Goal: Task Accomplishment & Management: Use online tool/utility

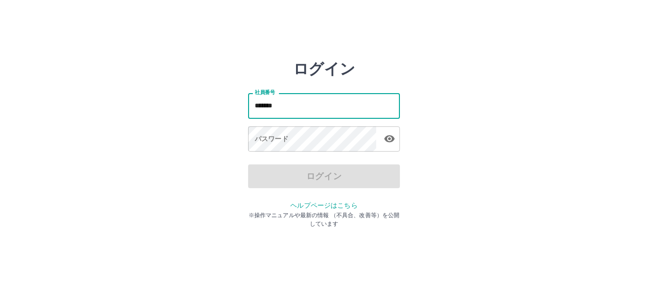
type input "*******"
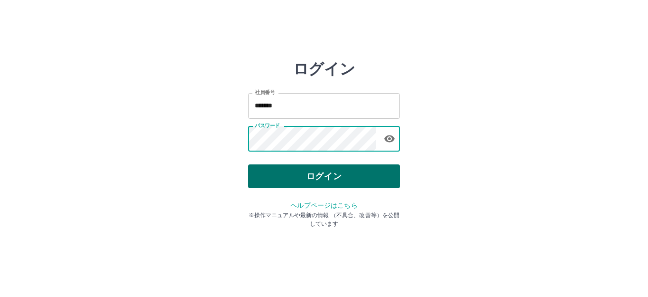
click at [333, 180] on button "ログイン" at bounding box center [324, 176] width 152 height 24
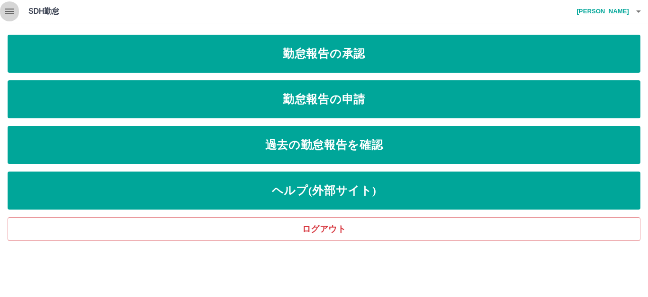
click at [9, 8] on icon "button" at bounding box center [9, 11] width 11 height 11
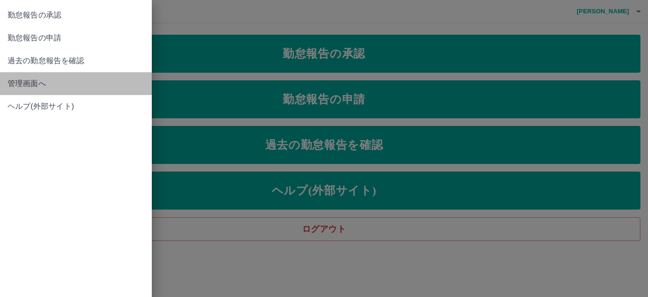
click at [48, 79] on span "管理画面へ" at bounding box center [76, 83] width 137 height 11
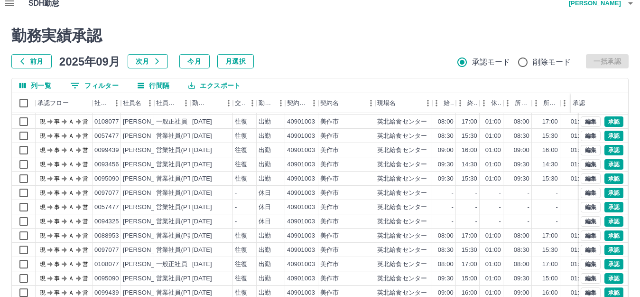
scroll to position [95, 0]
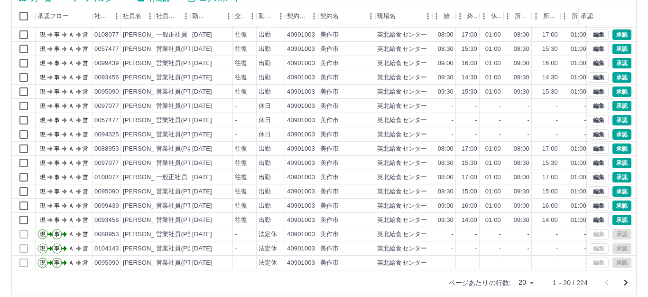
click at [525, 281] on body "SDH勤怠 [PERSON_NAME] 勤務実績承認 前月 [DATE] 次月 今月 月選択 承認モード 削除モード 一括承認 列一覧 0 フィルター 行間隔…" at bounding box center [324, 105] width 648 height 401
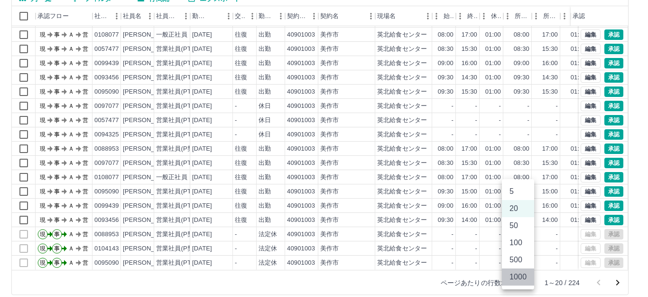
click at [524, 273] on li "1000" at bounding box center [518, 276] width 32 height 17
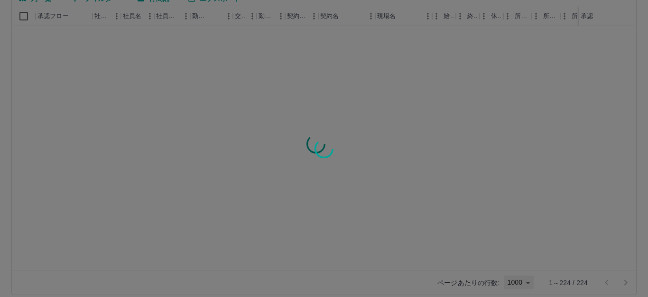
type input "****"
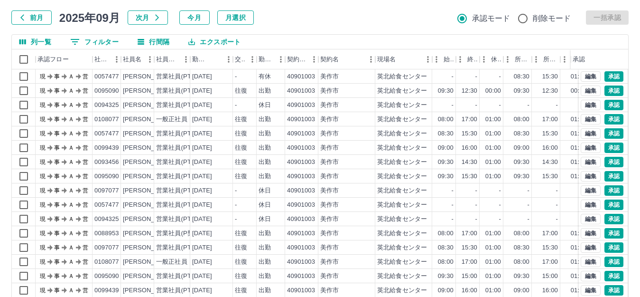
scroll to position [0, 0]
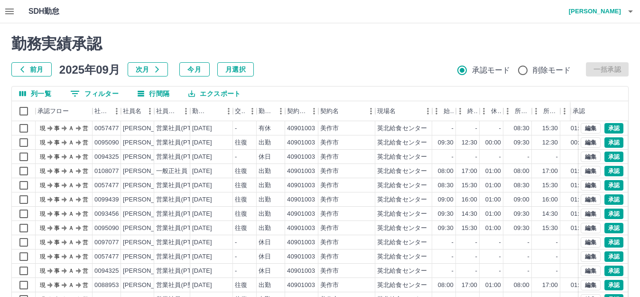
click at [213, 92] on button "エクスポート" at bounding box center [214, 93] width 67 height 14
click at [227, 114] on li "CSVダウンロード" at bounding box center [219, 112] width 77 height 17
